Goal: Task Accomplishment & Management: Use online tool/utility

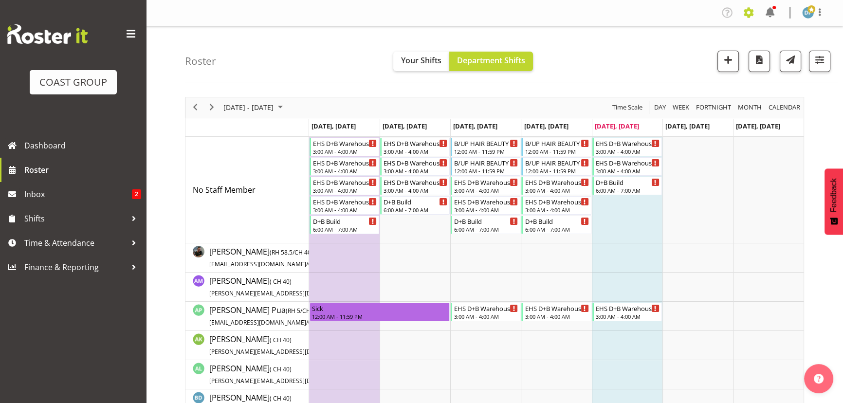
click at [748, 10] on span at bounding box center [749, 13] width 16 height 16
click at [703, 51] on link "Jobs" at bounding box center [709, 53] width 93 height 18
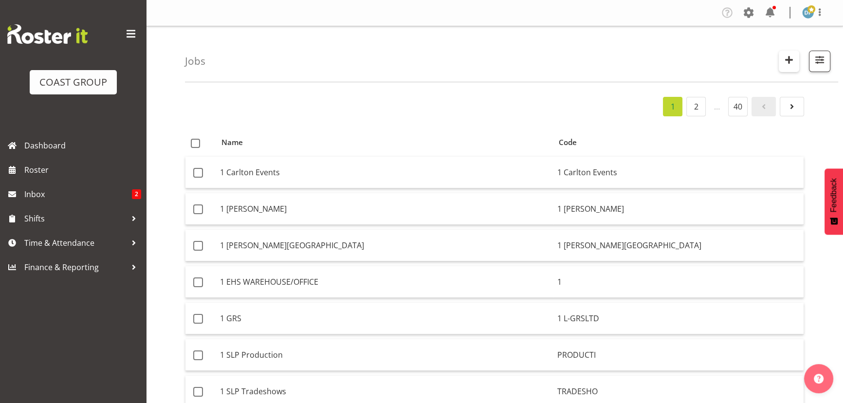
click at [788, 57] on span "button" at bounding box center [789, 60] width 13 height 13
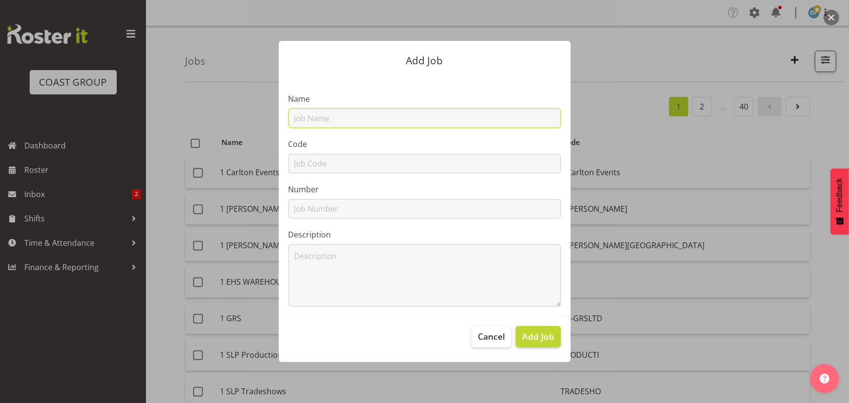
click at [411, 122] on input "text" at bounding box center [425, 118] width 273 height 19
type input "22511013 - Seequent ULC @ NZSOLD"
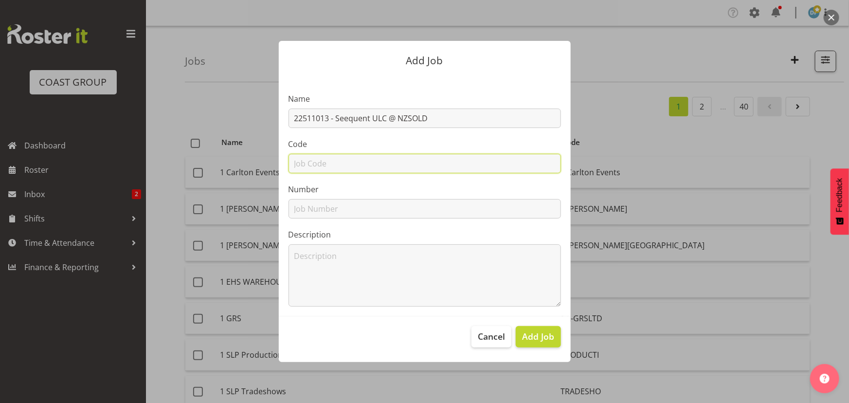
click at [366, 161] on input "text" at bounding box center [425, 163] width 273 height 19
type input "22511013"
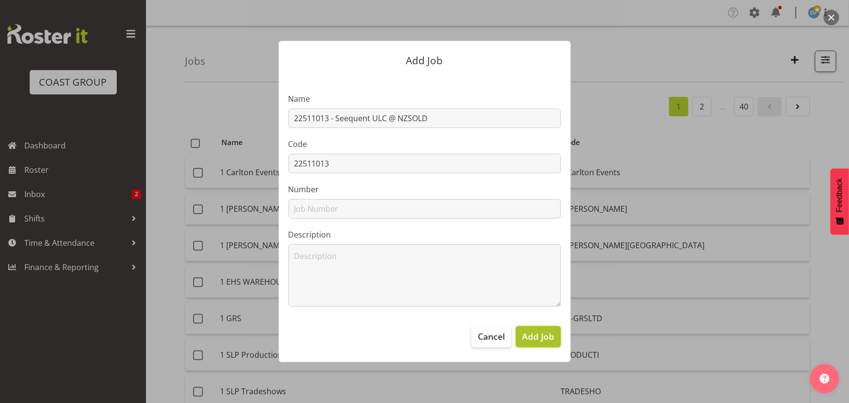
click at [526, 338] on span "Add Job" at bounding box center [538, 336] width 32 height 13
